Goal: Information Seeking & Learning: Learn about a topic

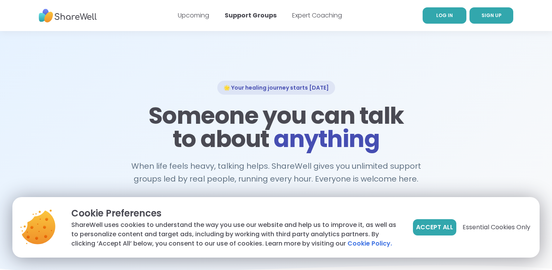
click at [448, 23] on link "LOG IN" at bounding box center [445, 15] width 44 height 16
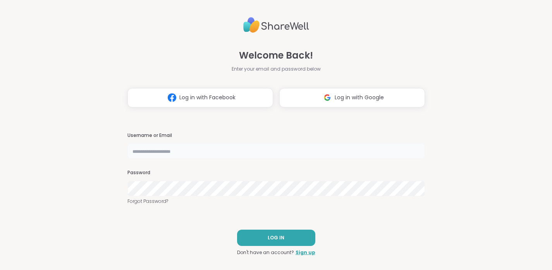
click at [202, 148] on input "text" at bounding box center [277, 151] width 298 height 16
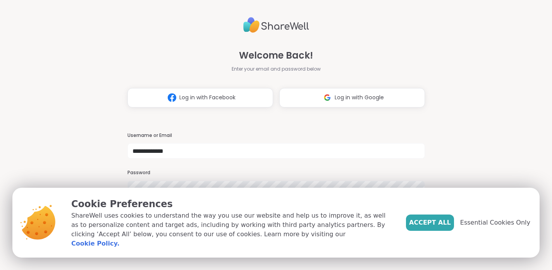
click at [490, 231] on div "Accept All Essential Cookies Only" at bounding box center [468, 222] width 124 height 16
click at [490, 226] on span "Essential Cookies Only" at bounding box center [495, 222] width 70 height 9
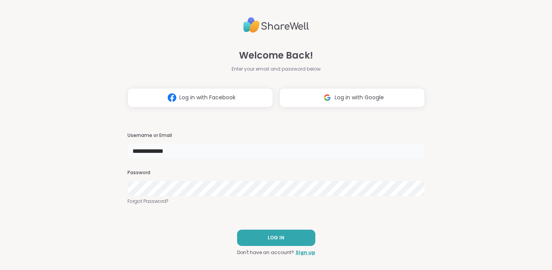
click at [218, 147] on input "**********" at bounding box center [277, 151] width 298 height 16
click at [217, 152] on input "**********" at bounding box center [277, 151] width 298 height 16
type input "**********"
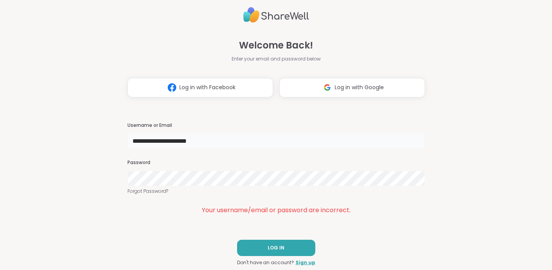
click at [179, 142] on input "**********" at bounding box center [277, 141] width 298 height 16
drag, startPoint x: 235, startPoint y: 144, endPoint x: 103, endPoint y: 147, distance: 132.2
click at [128, 147] on input "**********" at bounding box center [277, 141] width 298 height 16
click at [147, 193] on link "Forgot Password?" at bounding box center [277, 191] width 298 height 7
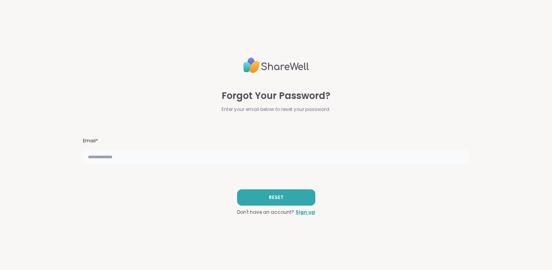
click at [157, 160] on input "text" at bounding box center [276, 157] width 387 height 16
type input "*"
type input "**********"
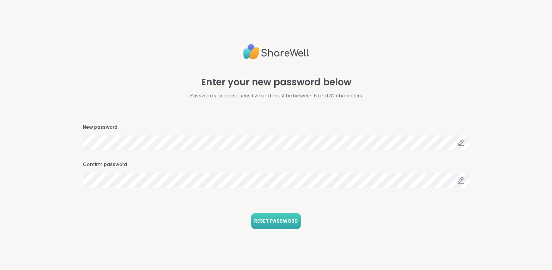
click at [265, 225] on button "RESET PASSWORD" at bounding box center [276, 221] width 50 height 16
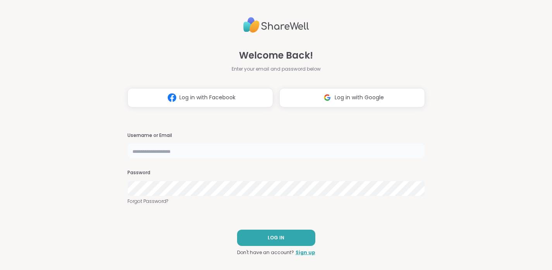
click at [155, 151] on input "text" at bounding box center [277, 151] width 298 height 16
type input "**********"
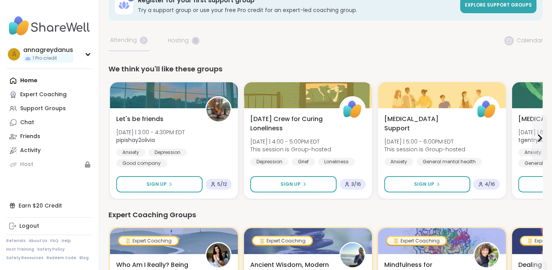
scroll to position [21, 0]
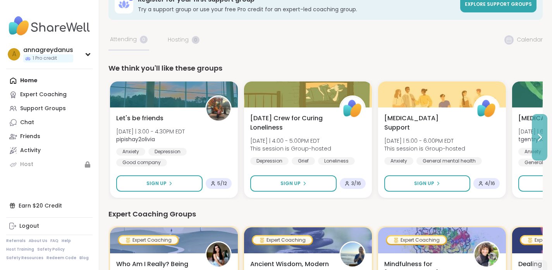
click at [535, 143] on button at bounding box center [540, 137] width 16 height 47
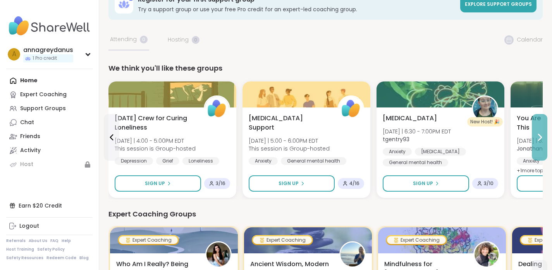
click at [535, 143] on button at bounding box center [540, 137] width 16 height 47
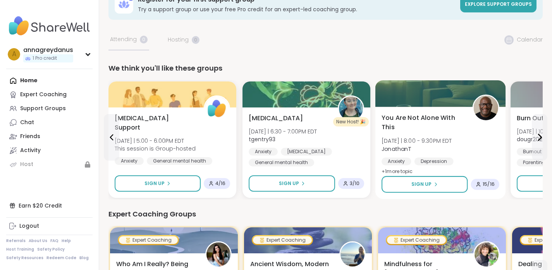
click at [399, 172] on span "+ 1 more topic" at bounding box center [397, 171] width 31 height 6
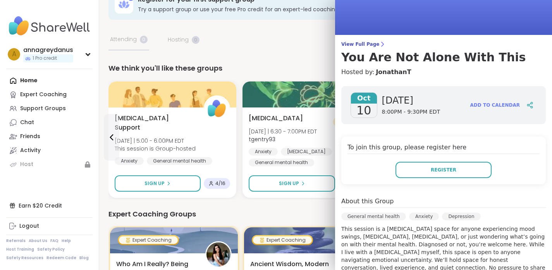
scroll to position [0, 0]
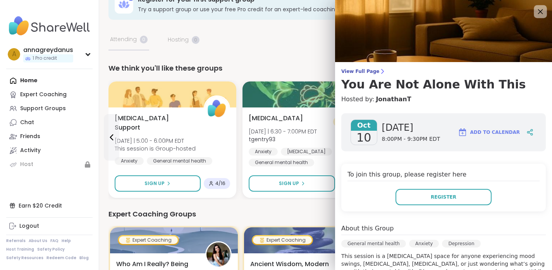
click at [538, 14] on icon at bounding box center [541, 12] width 10 height 10
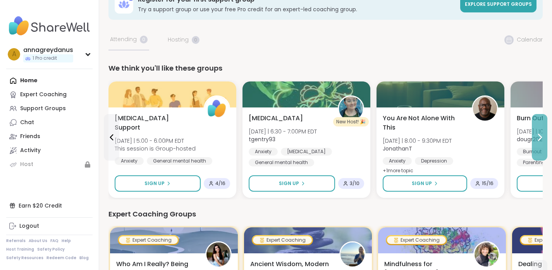
click at [539, 146] on button at bounding box center [540, 137] width 16 height 47
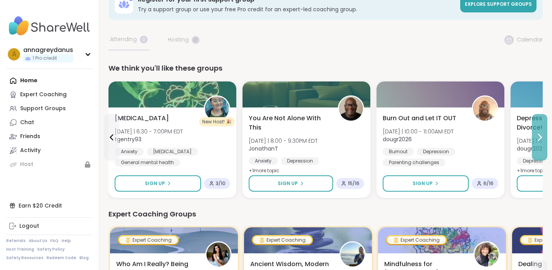
click at [539, 146] on button at bounding box center [540, 137] width 16 height 47
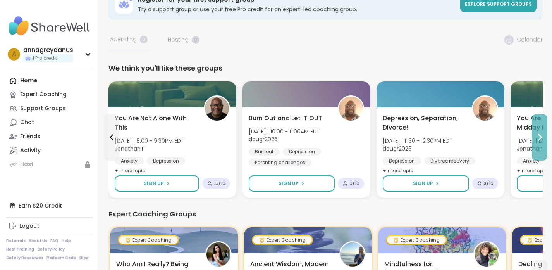
click at [539, 146] on button at bounding box center [540, 137] width 16 height 47
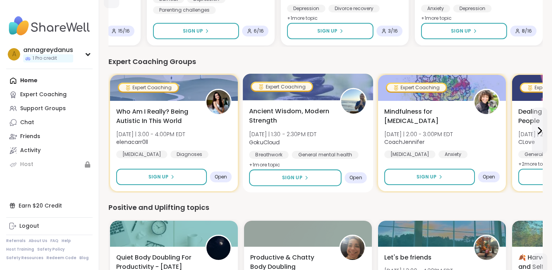
scroll to position [175, 0]
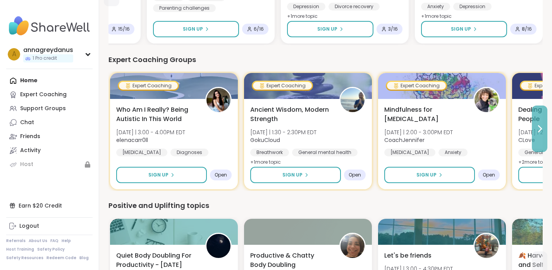
click at [538, 130] on icon at bounding box center [539, 128] width 9 height 9
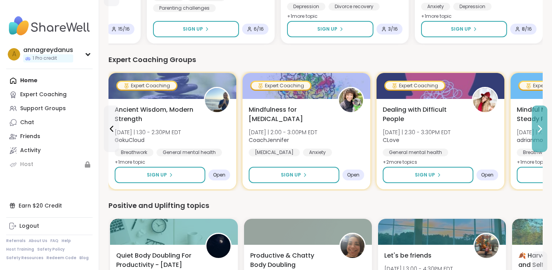
click at [538, 130] on icon at bounding box center [539, 128] width 9 height 9
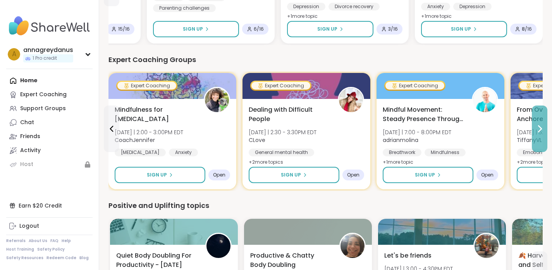
click at [538, 130] on icon at bounding box center [539, 128] width 9 height 9
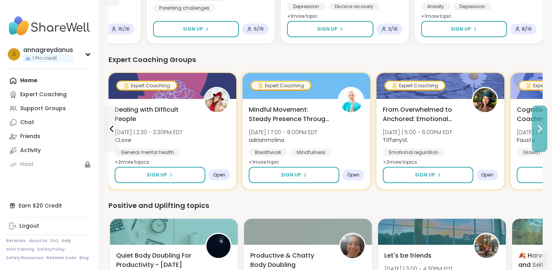
click at [538, 130] on icon at bounding box center [539, 128] width 9 height 9
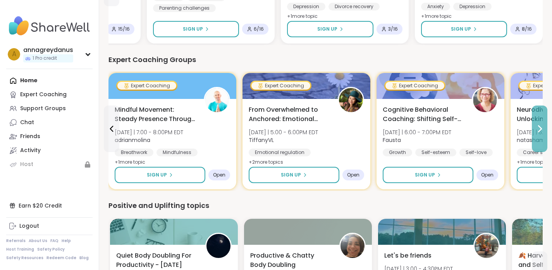
click at [538, 130] on icon at bounding box center [539, 128] width 9 height 9
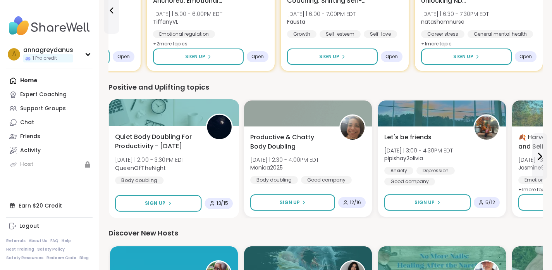
scroll to position [293, 0]
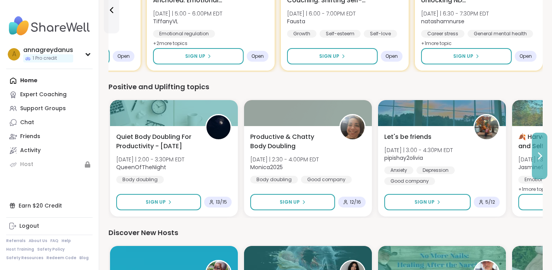
click at [540, 163] on button at bounding box center [540, 156] width 16 height 47
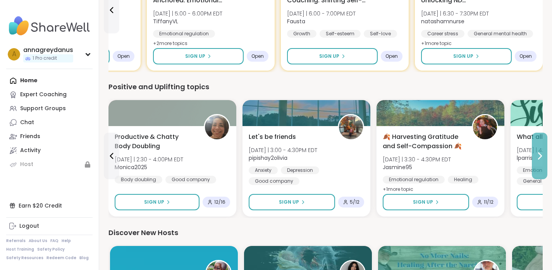
click at [540, 163] on button at bounding box center [540, 156] width 16 height 47
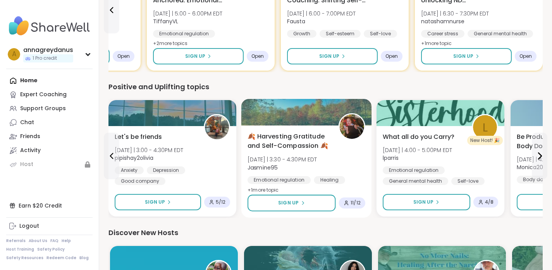
click at [274, 188] on span "+ 1 more topic" at bounding box center [263, 189] width 31 height 6
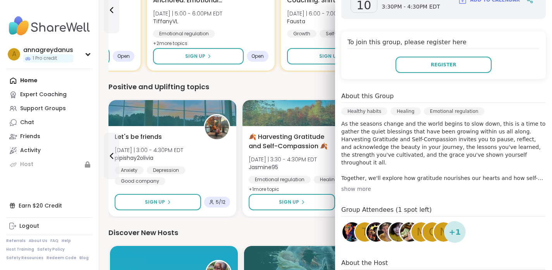
scroll to position [144, 0]
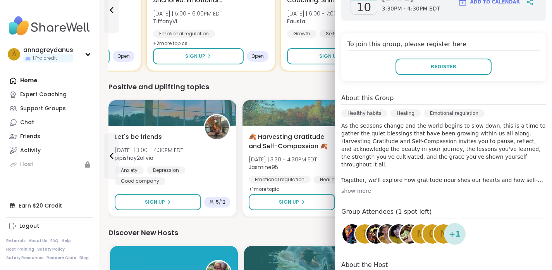
click at [360, 189] on div "show more" at bounding box center [443, 191] width 205 height 8
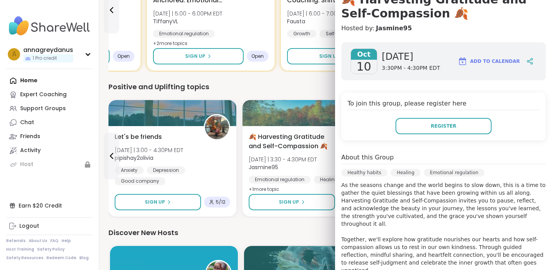
scroll to position [65, 0]
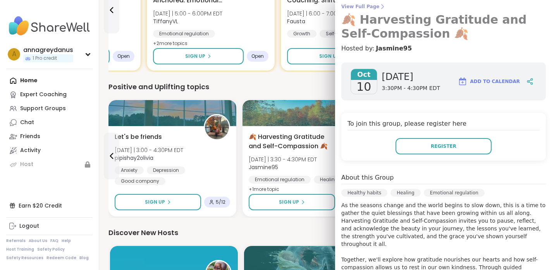
click at [530, 17] on h3 "🍂 Harvesting Gratitude and Self-Compassion 🍂" at bounding box center [443, 27] width 205 height 28
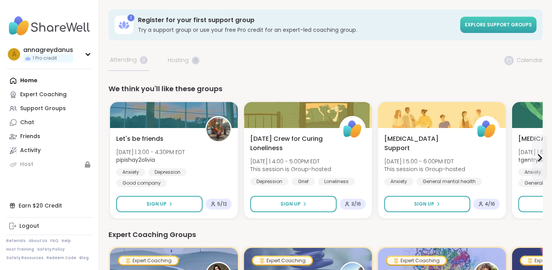
click at [513, 21] on span "Explore support groups" at bounding box center [498, 24] width 67 height 7
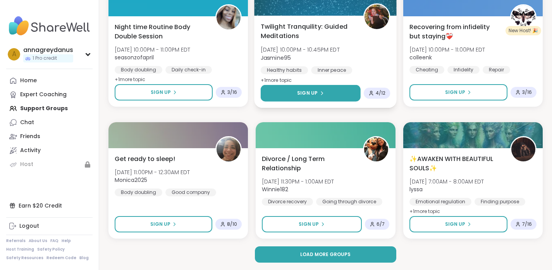
scroll to position [1468, 0]
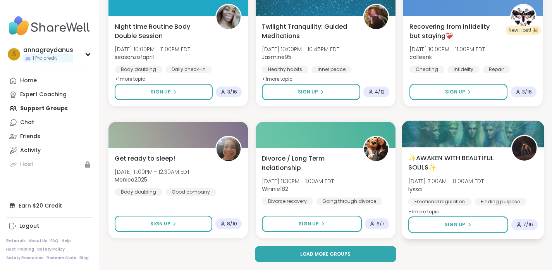
click at [417, 209] on span "+ 1 more topic" at bounding box center [423, 211] width 31 height 6
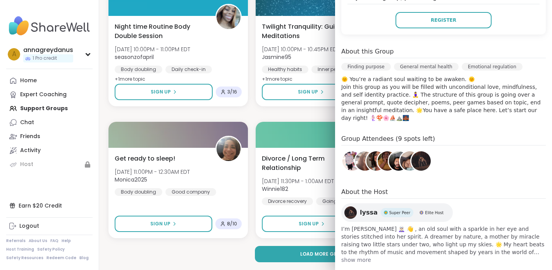
scroll to position [195, 0]
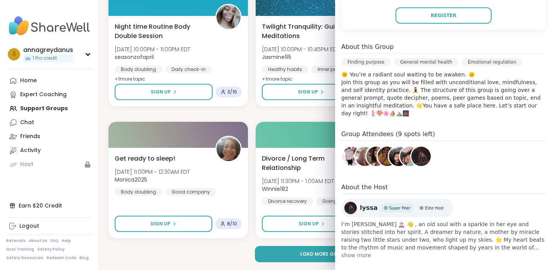
click at [347, 251] on span "show more" at bounding box center [443, 255] width 205 height 8
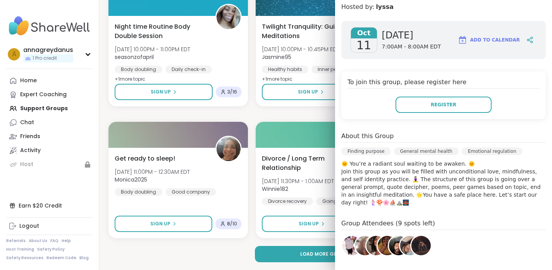
scroll to position [0, 0]
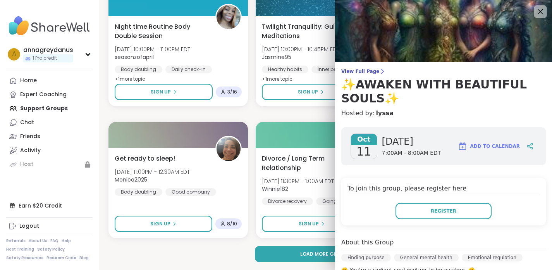
click at [544, 13] on icon at bounding box center [541, 12] width 10 height 10
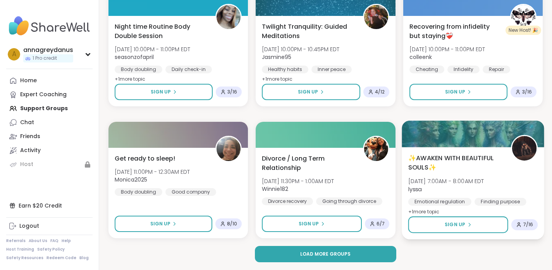
click at [497, 174] on div "✨AWAKEN WITH BEAUTIFUL SOULS✨ [DATE] 7:00AM - 8:00AM EDT lyssa Emotional regula…" at bounding box center [473, 184] width 130 height 63
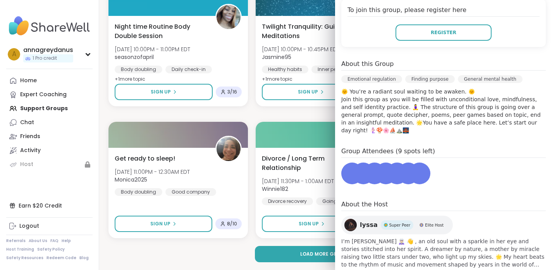
scroll to position [195, 0]
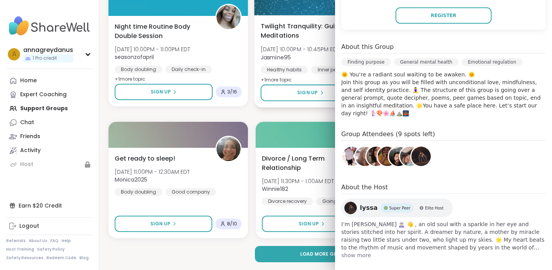
click at [292, 61] on div "Twilight Tranquility: Guided Meditations [DATE] 10:00PM - 10:45PM EDT Jasmine95…" at bounding box center [326, 52] width 130 height 63
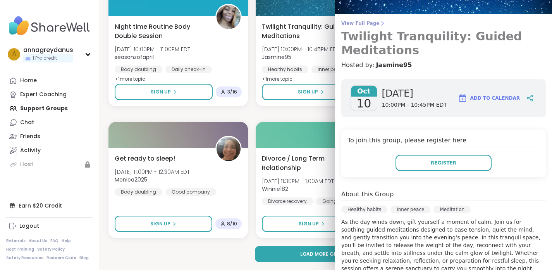
scroll to position [0, 0]
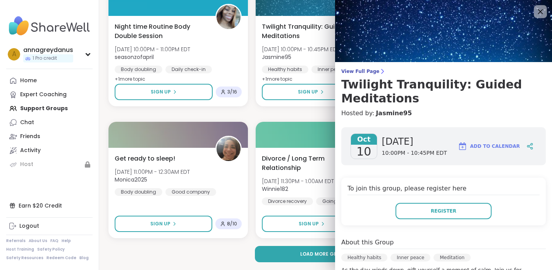
click at [542, 12] on icon at bounding box center [541, 12] width 10 height 10
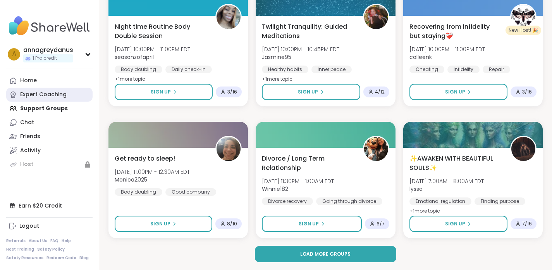
click at [38, 101] on link "Expert Coaching" at bounding box center [49, 95] width 86 height 14
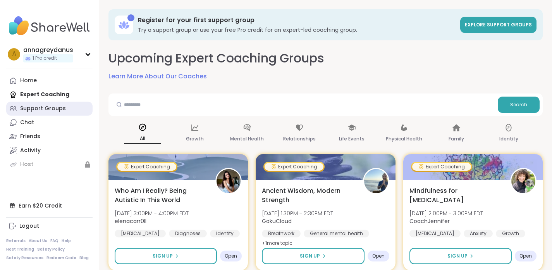
click at [57, 110] on div "Support Groups" at bounding box center [43, 109] width 46 height 8
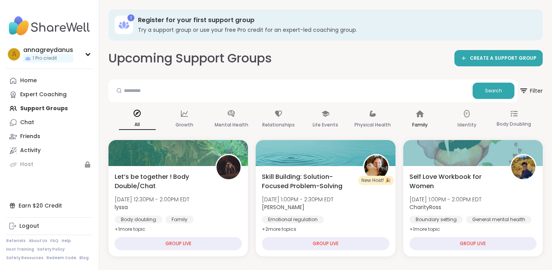
click at [424, 114] on icon at bounding box center [420, 113] width 8 height 7
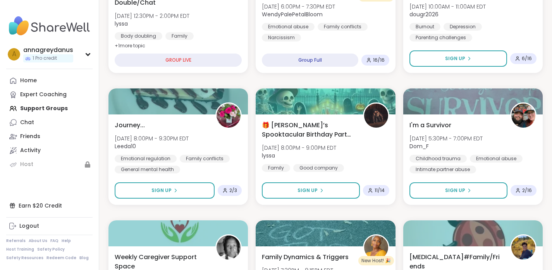
scroll to position [201, 0]
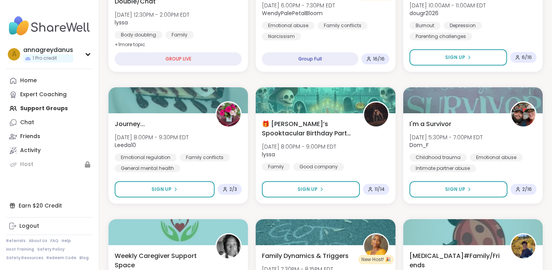
click at [340, 93] on div at bounding box center [326, 100] width 140 height 26
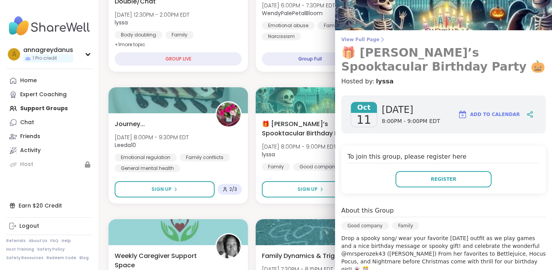
scroll to position [0, 0]
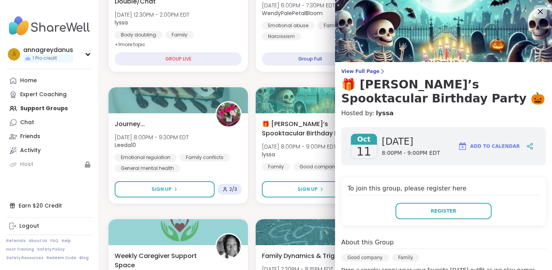
click at [539, 10] on icon at bounding box center [541, 12] width 10 height 10
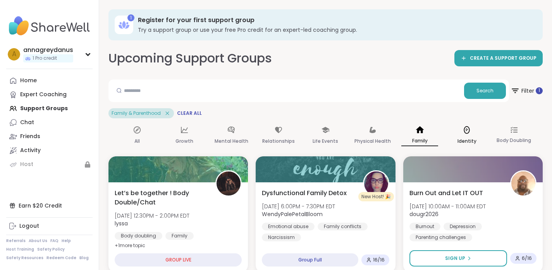
click at [467, 133] on icon at bounding box center [467, 130] width 9 height 9
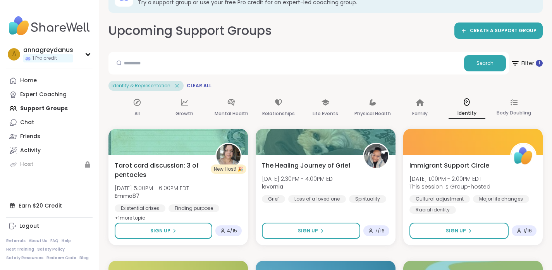
scroll to position [35, 0]
